Goal: Information Seeking & Learning: Learn about a topic

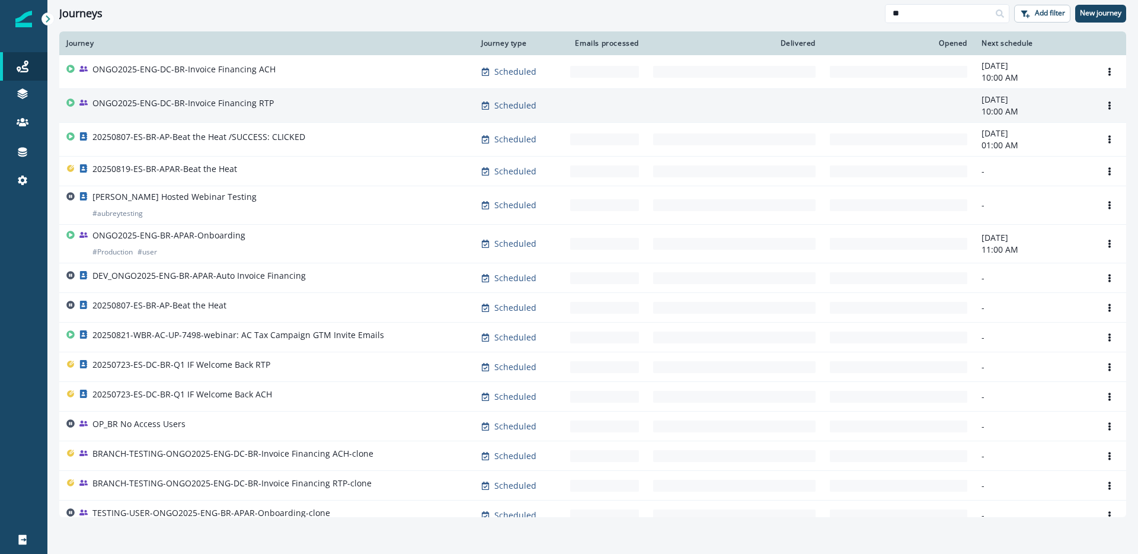
click at [375, 114] on td "ONGO2025-ENG-DC-BR-Invoice Financing RTP" at bounding box center [266, 106] width 415 height 34
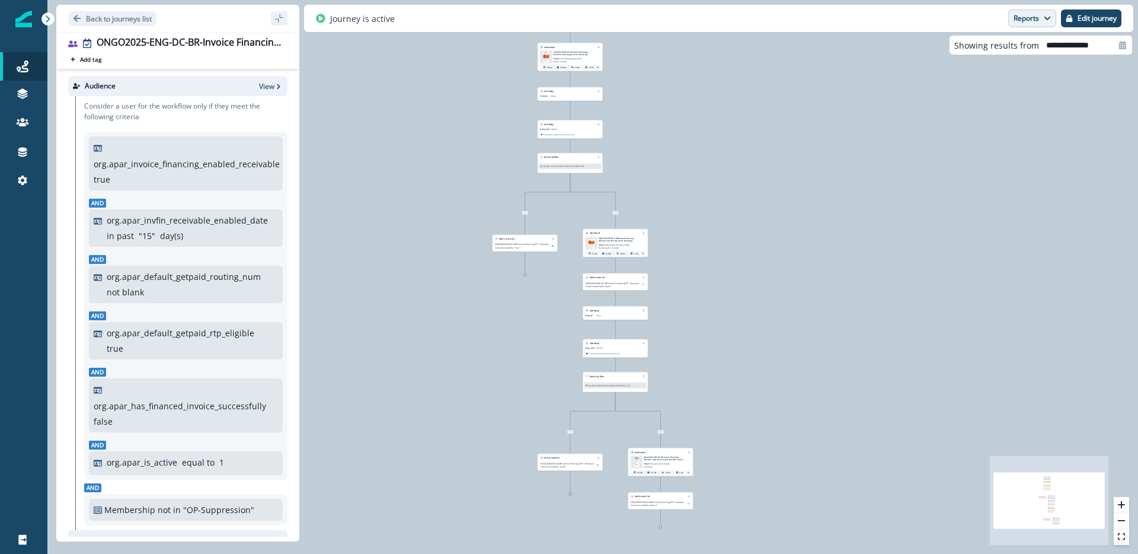
click at [1028, 19] on button "Reports" at bounding box center [1032, 18] width 48 height 18
click at [1005, 52] on button "Email Report" at bounding box center [988, 47] width 134 height 21
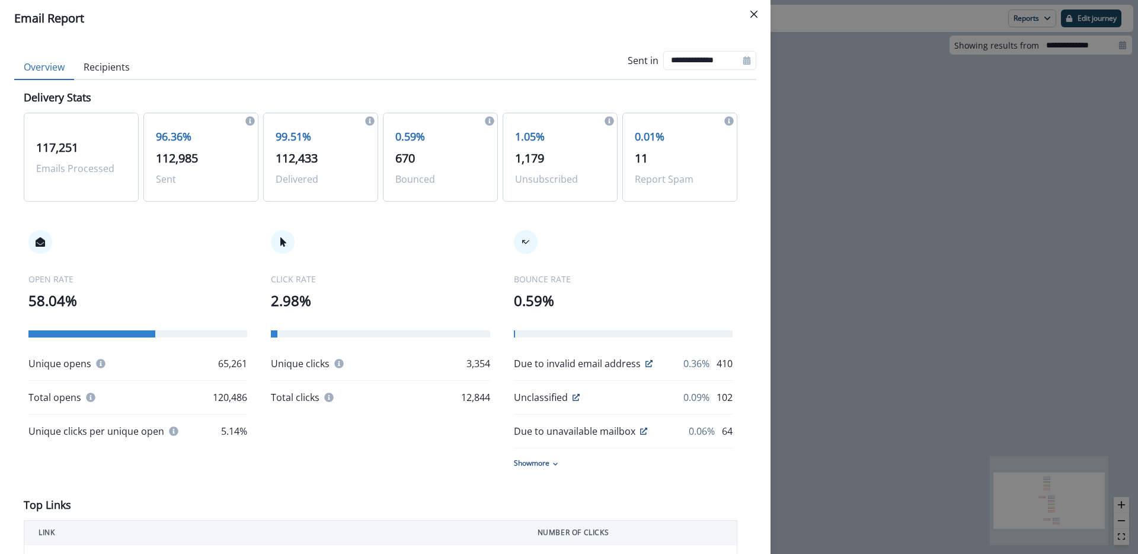
click at [931, 283] on div "**********" at bounding box center [569, 277] width 1138 height 554
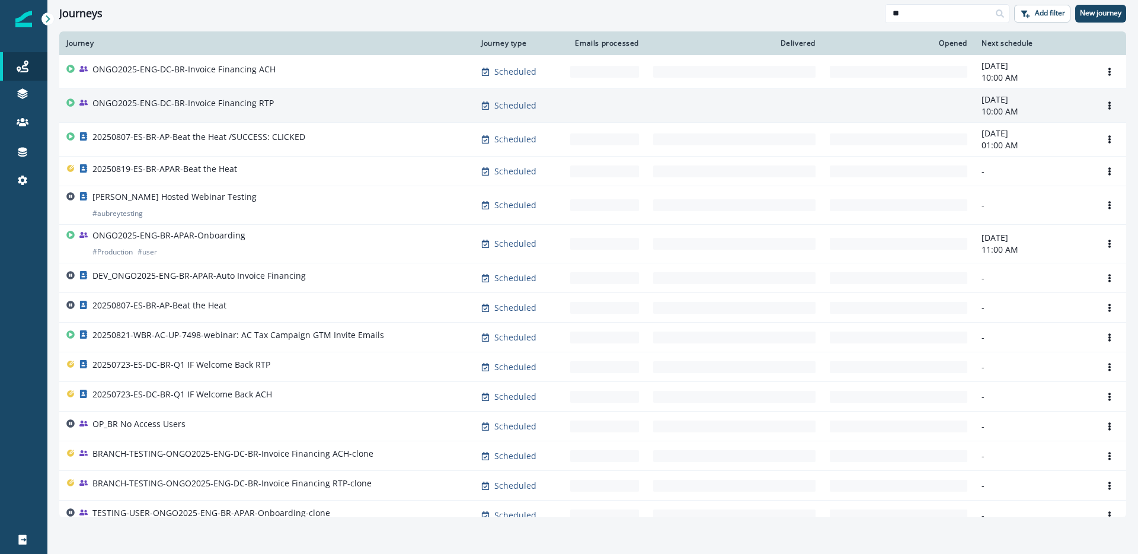
click at [293, 111] on div "ONGO2025-ENG-DC-BR-Invoice Financing RTP" at bounding box center [266, 105] width 401 height 17
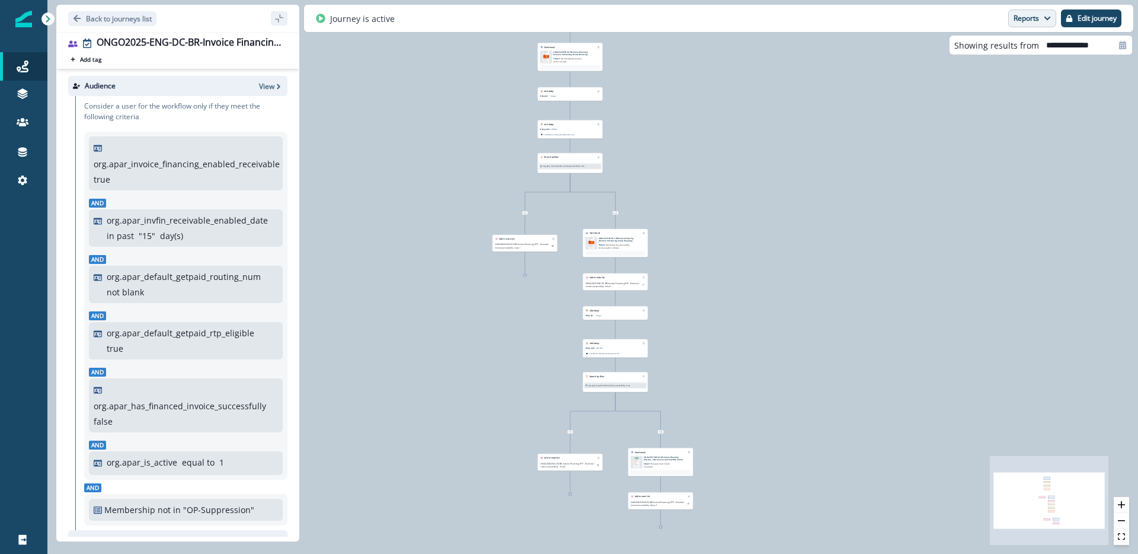
click at [1032, 21] on button "Reports" at bounding box center [1032, 18] width 48 height 18
click at [1008, 46] on button "Email Report" at bounding box center [988, 47] width 134 height 21
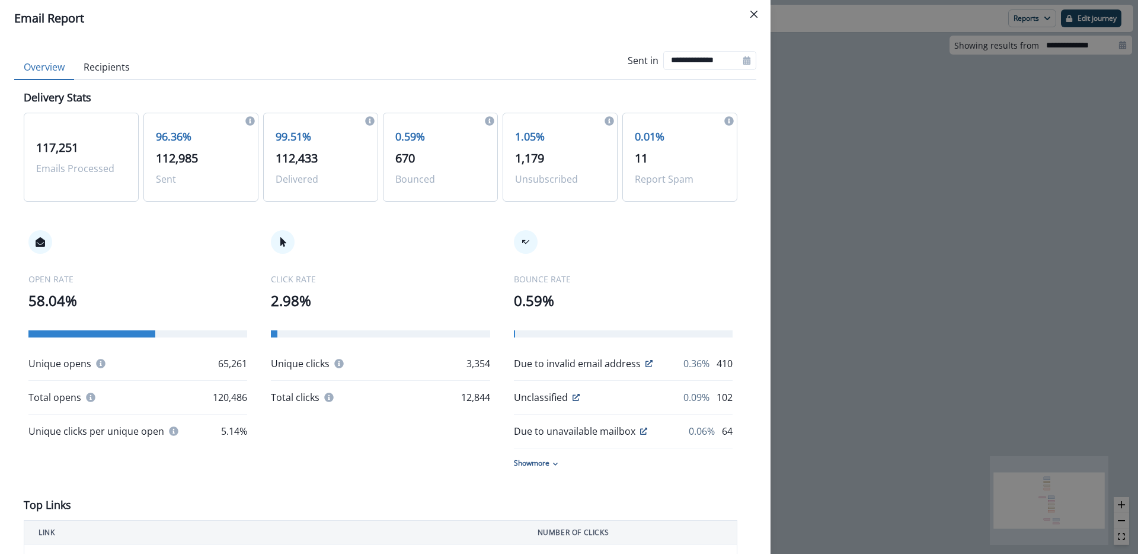
click at [433, 237] on div "CLICK RATE 2.98% Unique clicks 3,354 Total clicks 12,844" at bounding box center [380, 317] width 219 height 174
click at [418, 468] on div "OPEN RATE 58.04% Unique opens 65,261 Total opens 120,486 Unique clicks per uniq…" at bounding box center [381, 349] width 714 height 286
click at [520, 467] on p "Show more" at bounding box center [532, 463] width 36 height 11
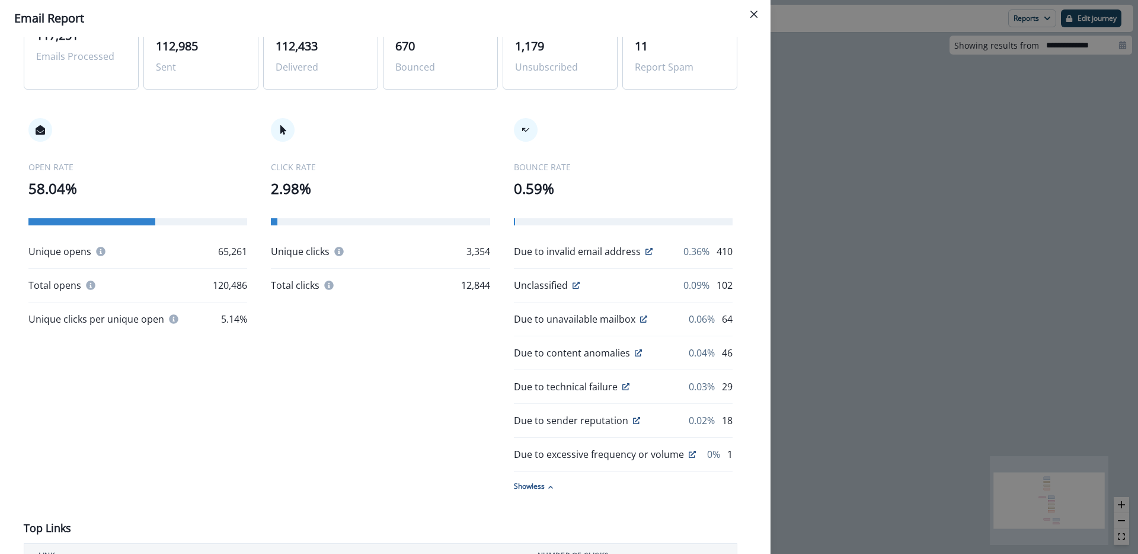
scroll to position [121, 0]
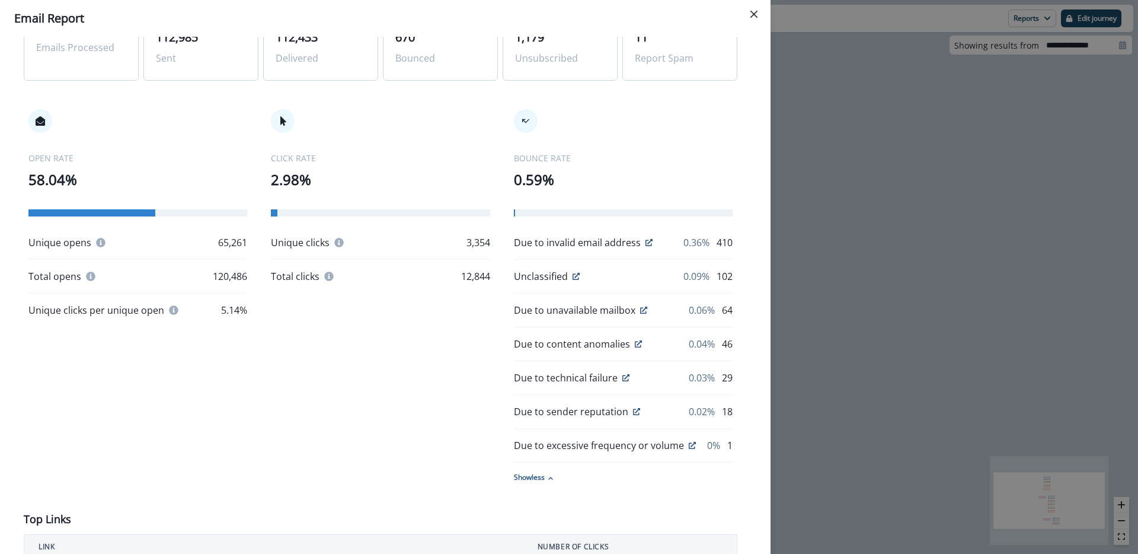
click at [514, 475] on p "Show less" at bounding box center [529, 477] width 31 height 11
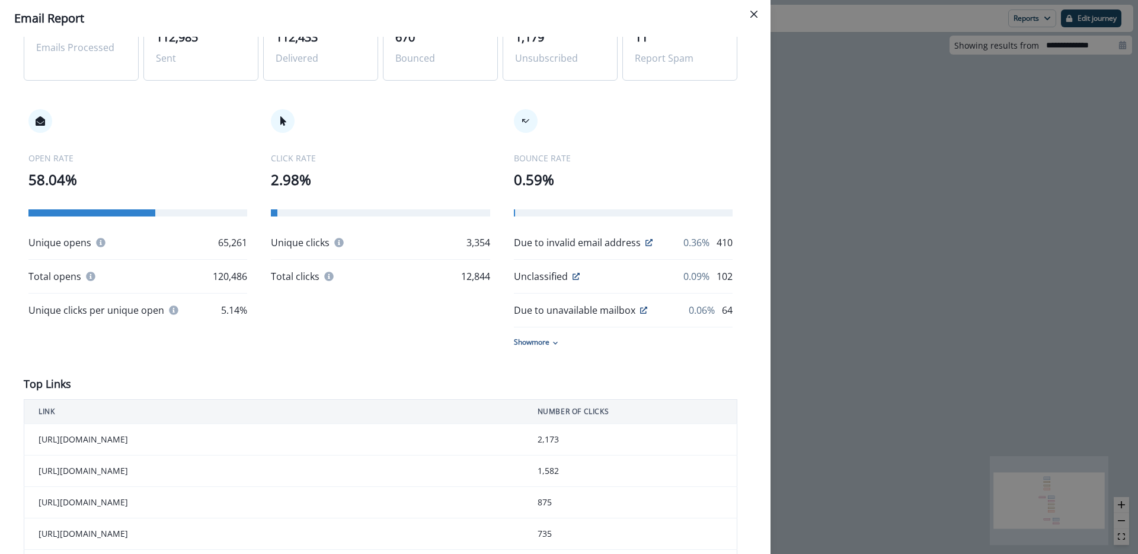
click at [388, 363] on div "OPEN RATE 58.04% Unique opens 65,261 Total opens 120,486 Unique clicks per uniq…" at bounding box center [381, 228] width 714 height 286
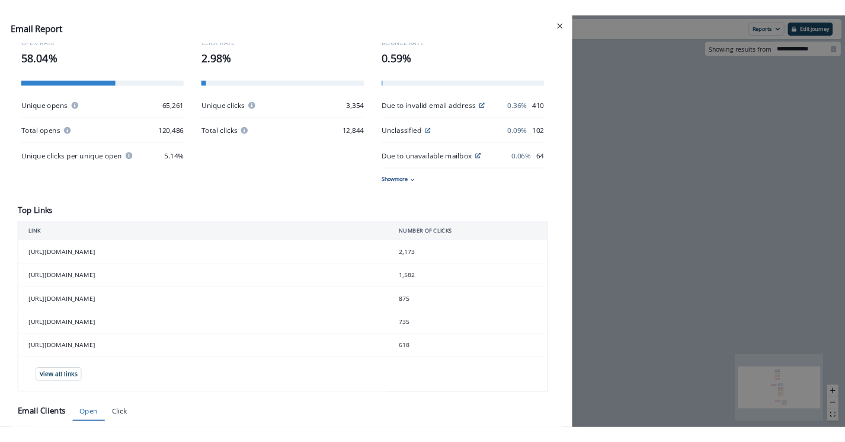
scroll to position [0, 0]
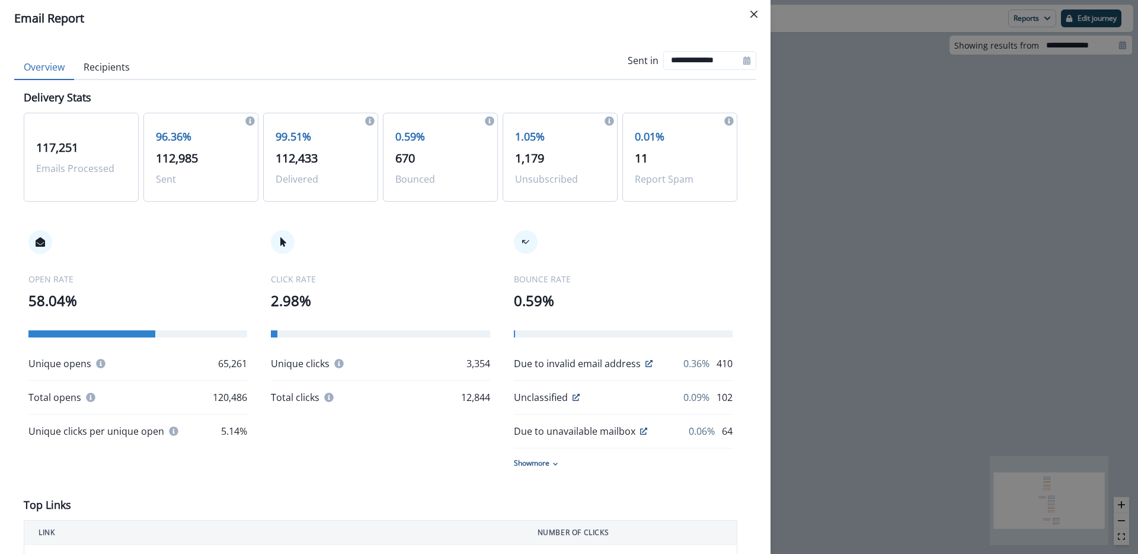
click at [462, 255] on div "CLICK RATE 2.98% Unique clicks 3,354 Total clicks 12,844" at bounding box center [380, 317] width 219 height 174
click at [755, 15] on icon "Close" at bounding box center [753, 14] width 7 height 7
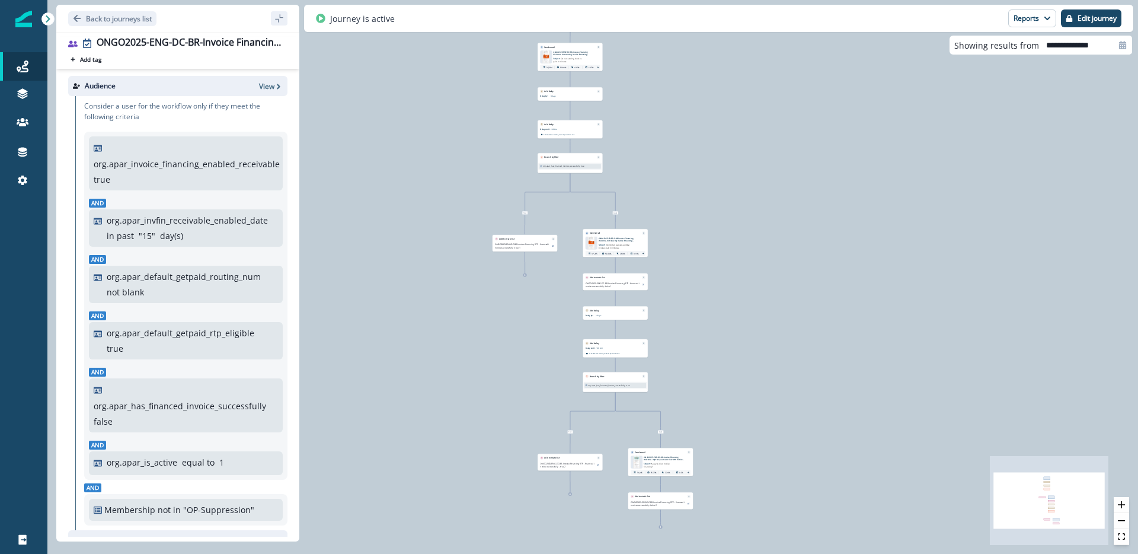
click at [561, 50] on p "ONGO2025-ENE-DC-BR-Invoice Financing Welcome- Introducing Invoice Financing thr…" at bounding box center [573, 52] width 40 height 5
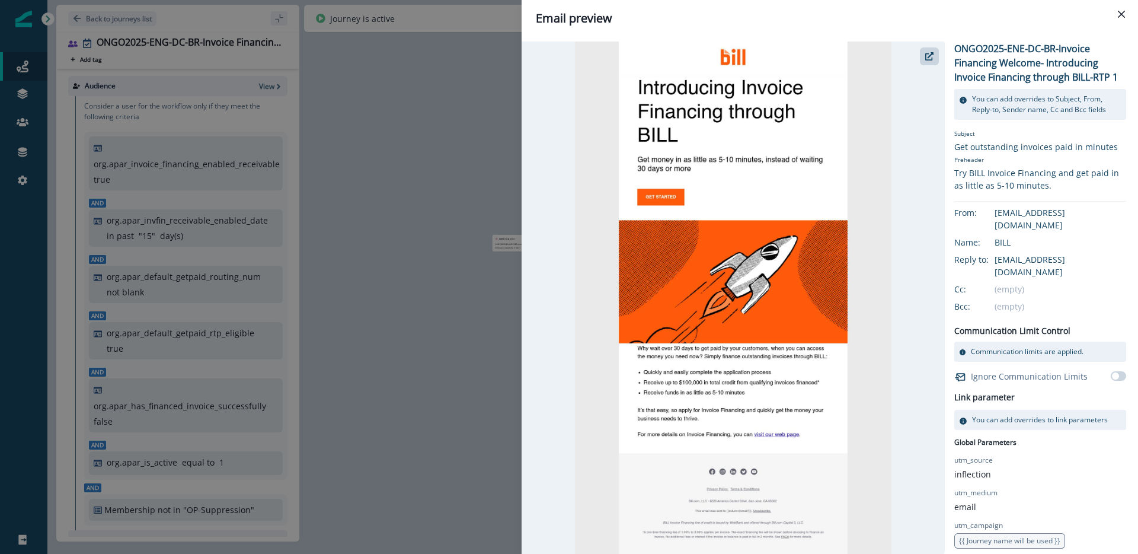
click at [488, 390] on div "Email preview ONGO2025-ENE-DC-BR-Invoice Financing Welcome- Introducing Invoice…" at bounding box center [569, 277] width 1138 height 554
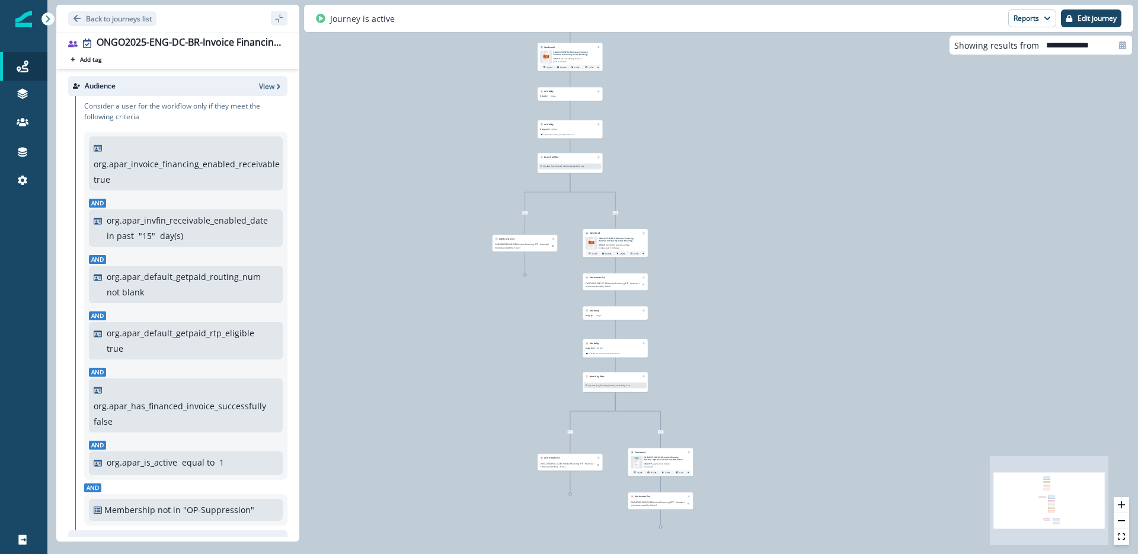
click at [616, 245] on span "[Reminder] Get outstanding invoices paid in minutes" at bounding box center [614, 246] width 31 height 5
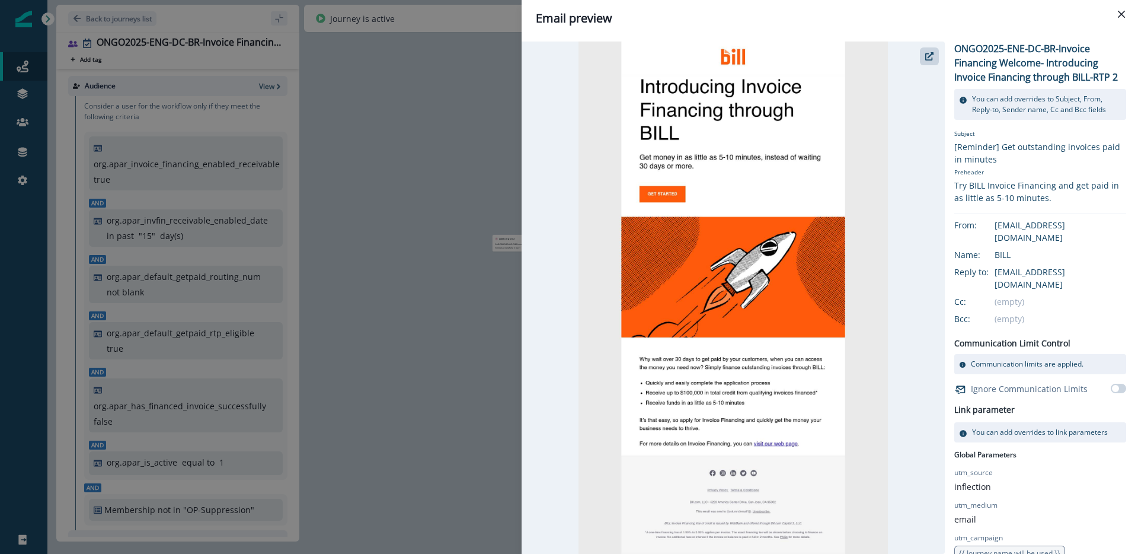
click at [469, 337] on div "Email preview ONGO2025-ENE-DC-BR-Invoice Financing Welcome- Introducing Invoice…" at bounding box center [569, 277] width 1138 height 554
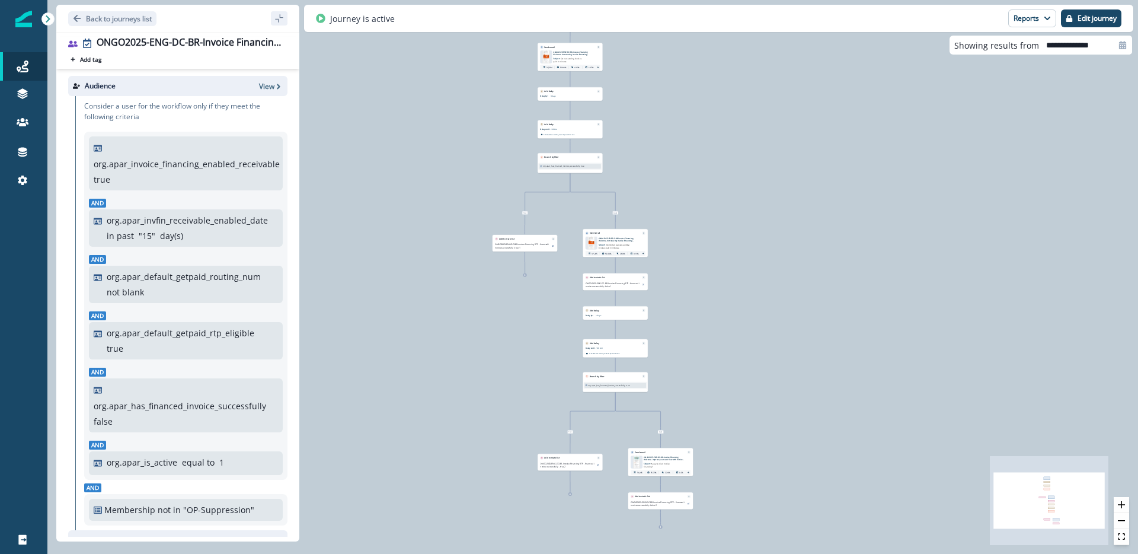
click at [659, 460] on p "ONGO2025-ENE-DC-BR-Invoice Financing Welcome- Improve your cash flow with Invoi…" at bounding box center [664, 457] width 40 height 5
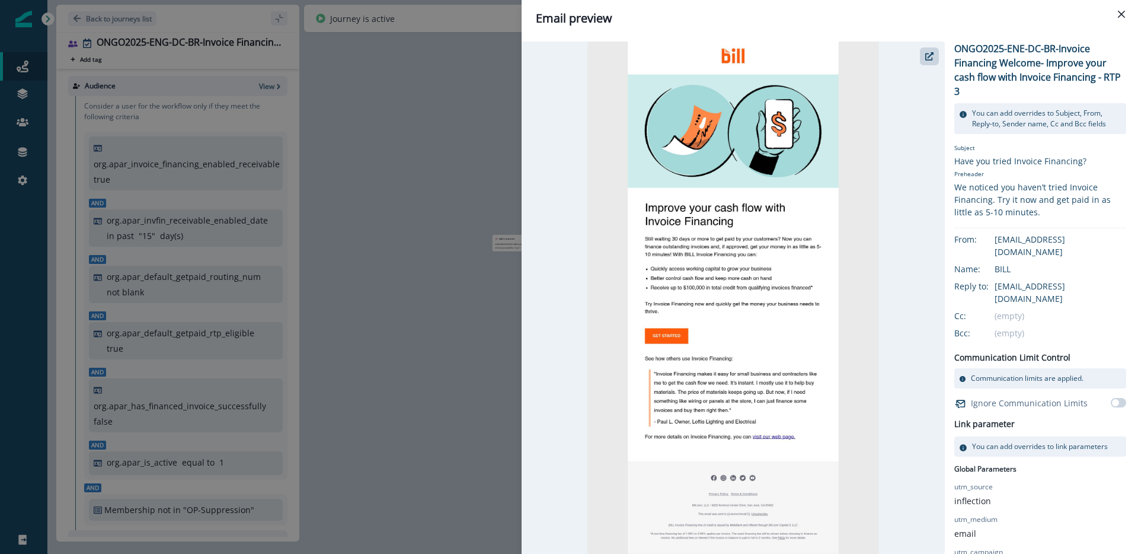
click at [334, 330] on div "Email preview ONGO2025-ENE-DC-BR-Invoice Financing Welcome- Improve your cash f…" at bounding box center [569, 277] width 1138 height 554
